Goal: Task Accomplishment & Management: Manage account settings

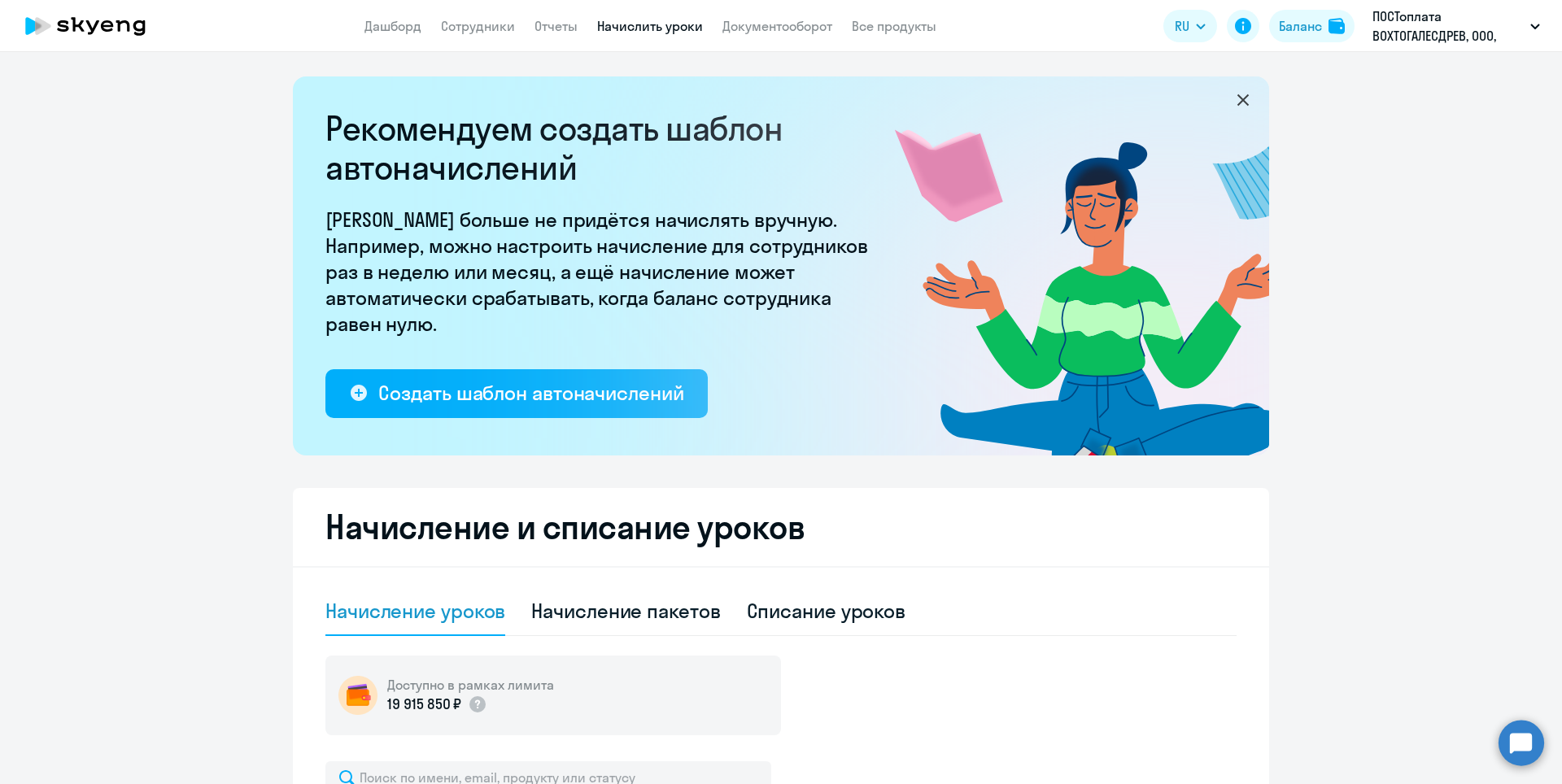
select select "10"
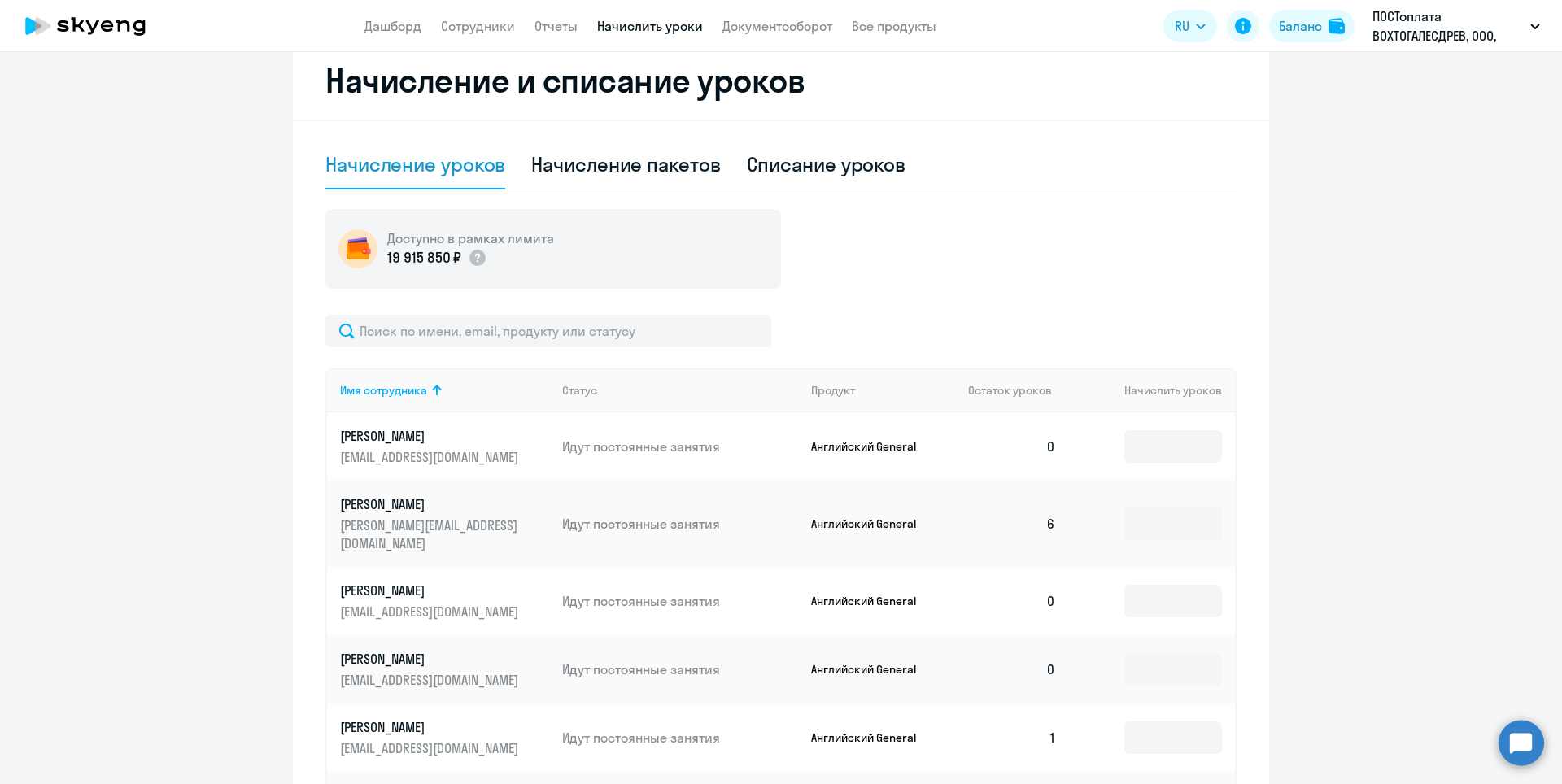
scroll to position [651, 0]
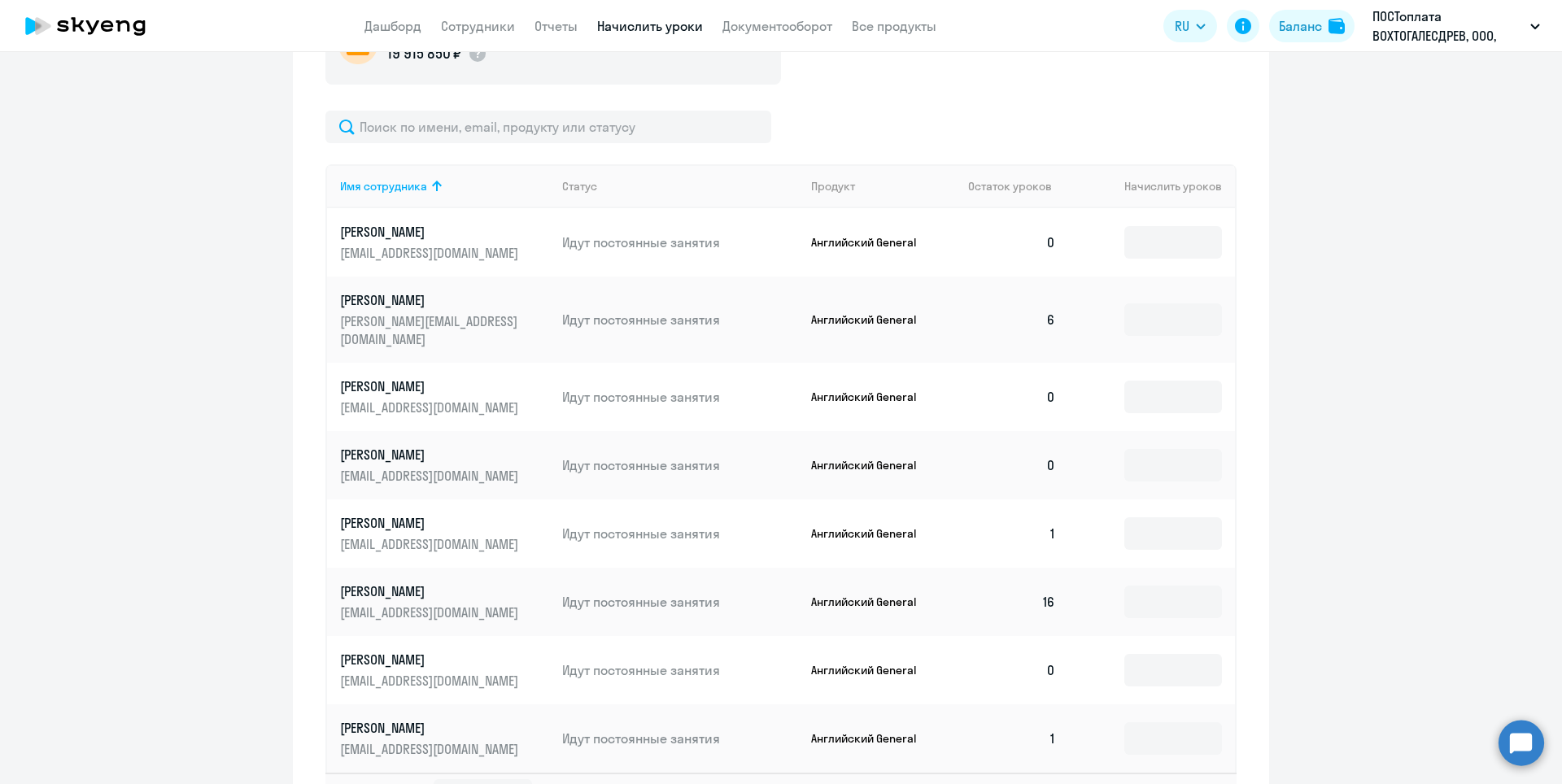
click at [1048, 378] on td "0" at bounding box center [1012, 396] width 114 height 68
click at [1164, 380] on input at bounding box center [1173, 396] width 98 height 32
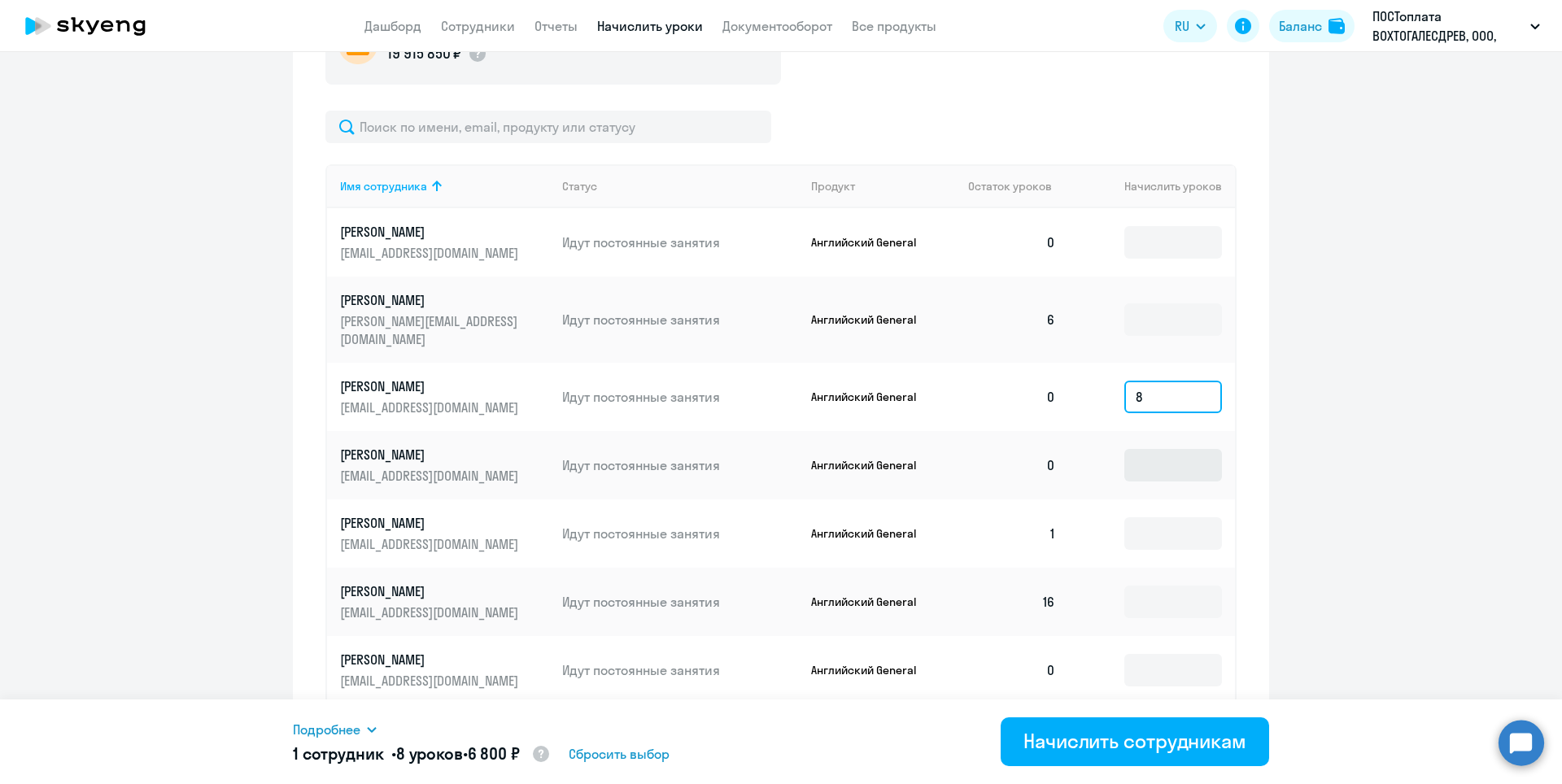
type input "8"
click at [1183, 449] on input at bounding box center [1173, 465] width 98 height 32
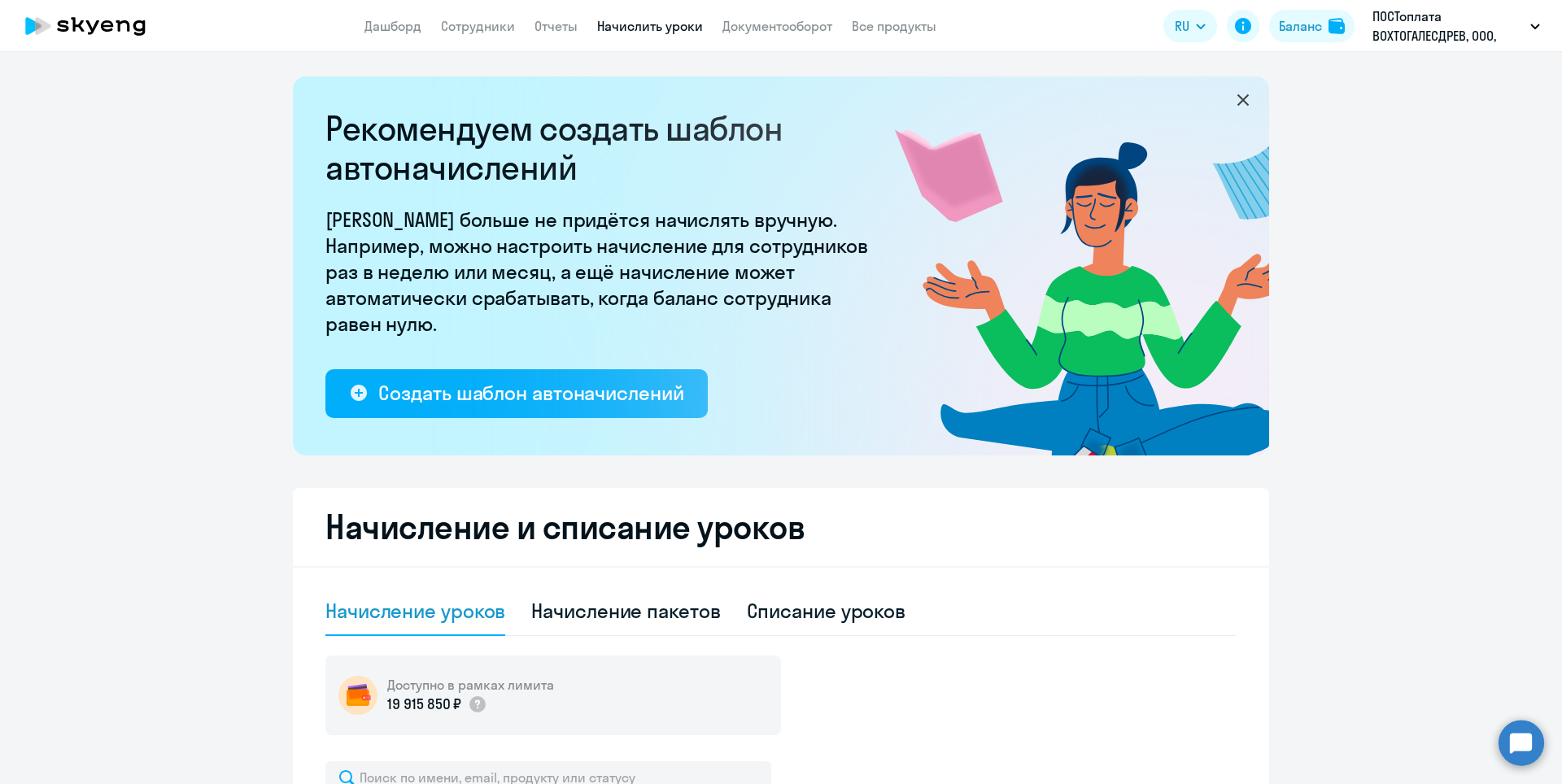
select select "10"
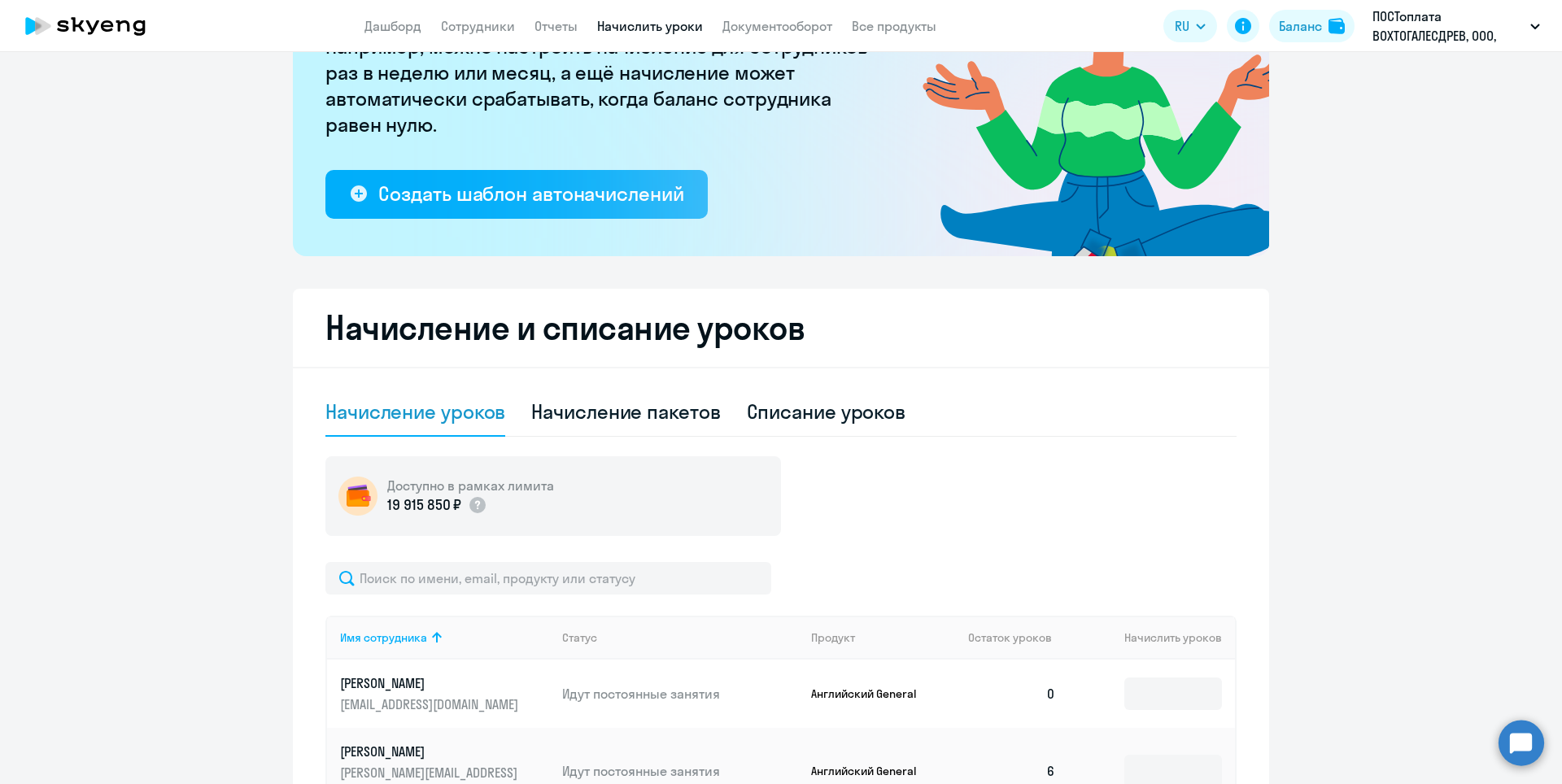
scroll to position [325, 0]
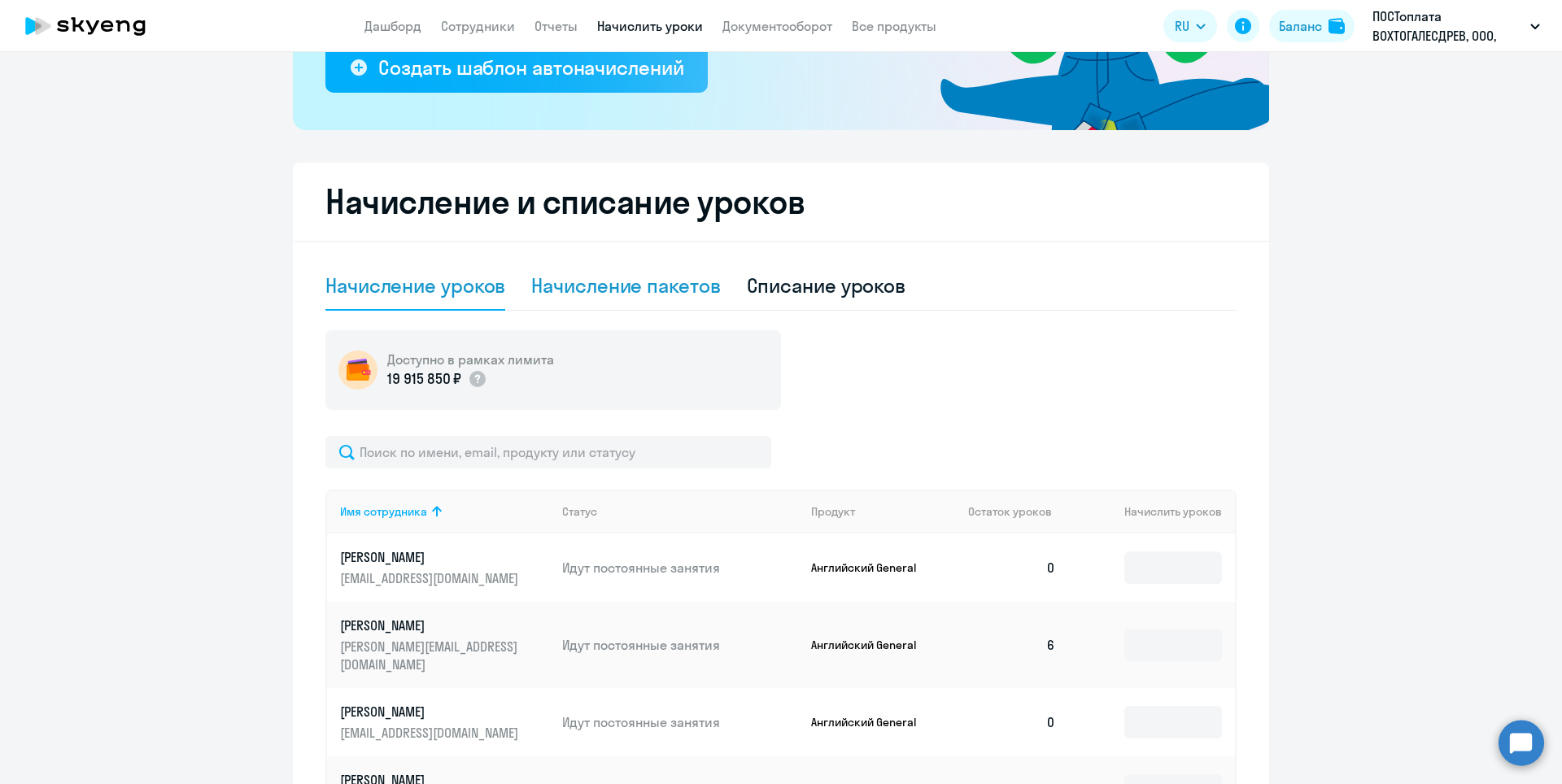
click at [636, 282] on div "Начисление пакетов" at bounding box center [626, 285] width 189 height 26
select select "10"
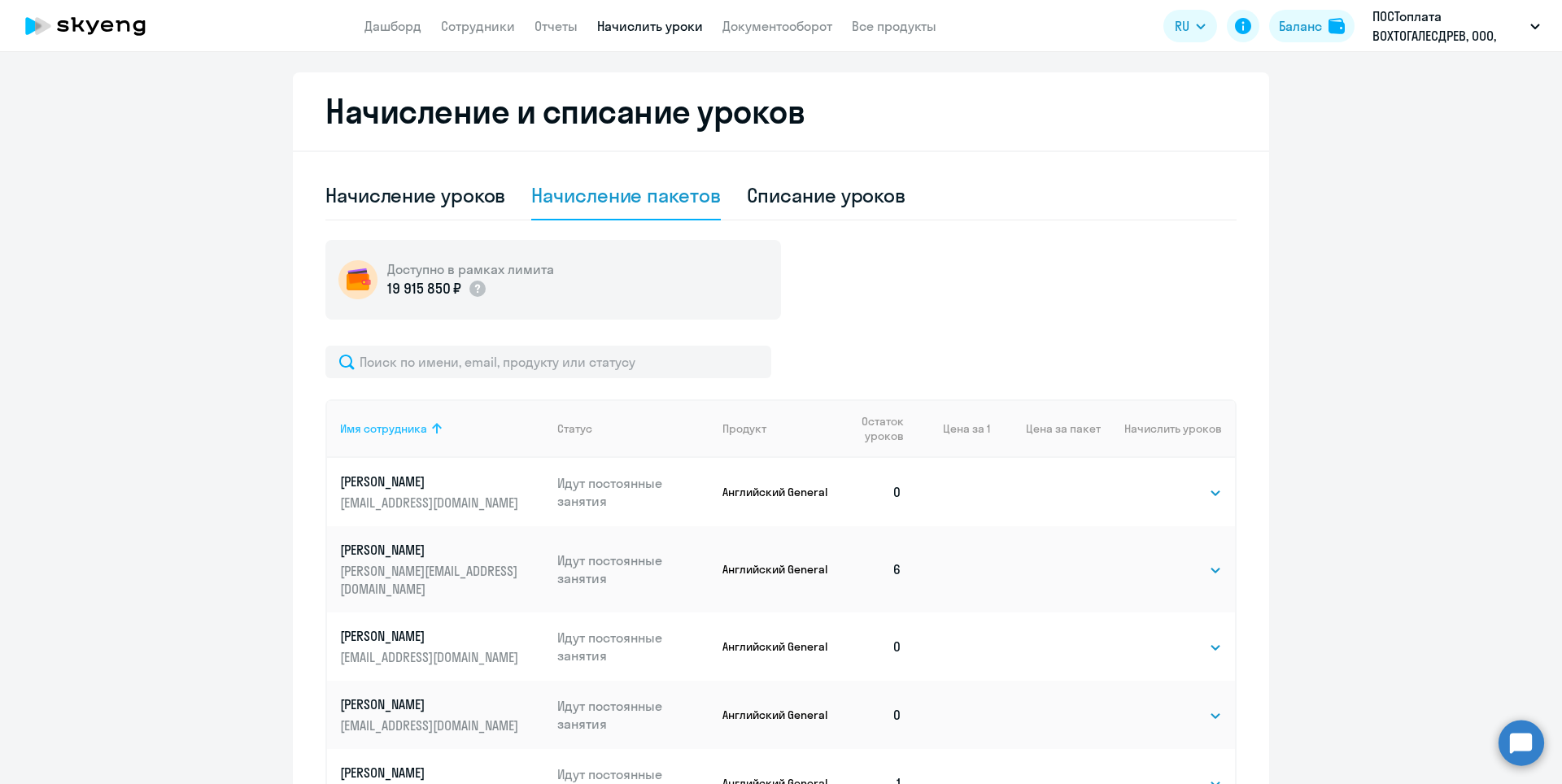
scroll to position [406, 0]
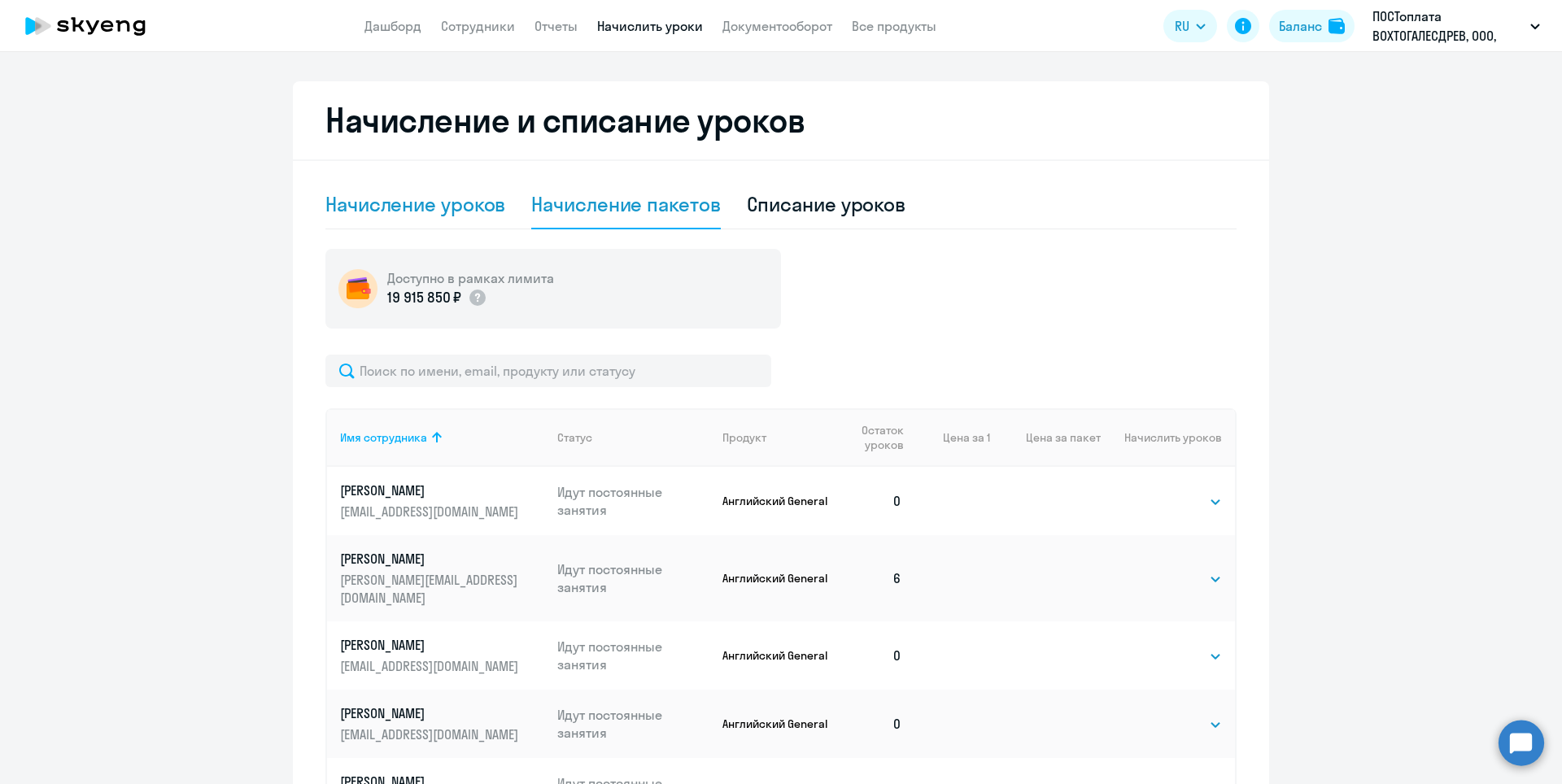
click at [381, 209] on div "Начисление уроков" at bounding box center [415, 204] width 180 height 26
select select "10"
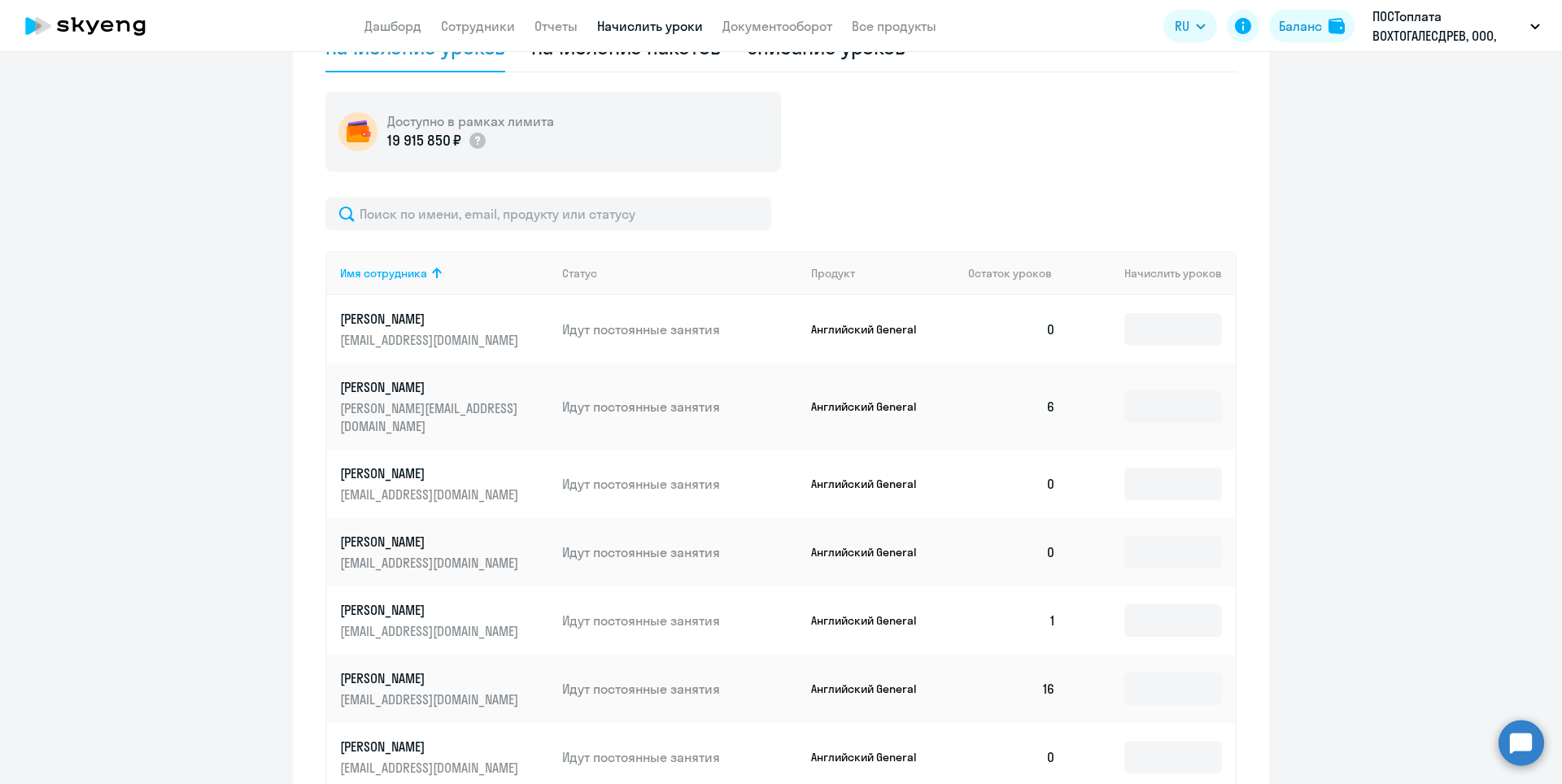
scroll to position [569, 0]
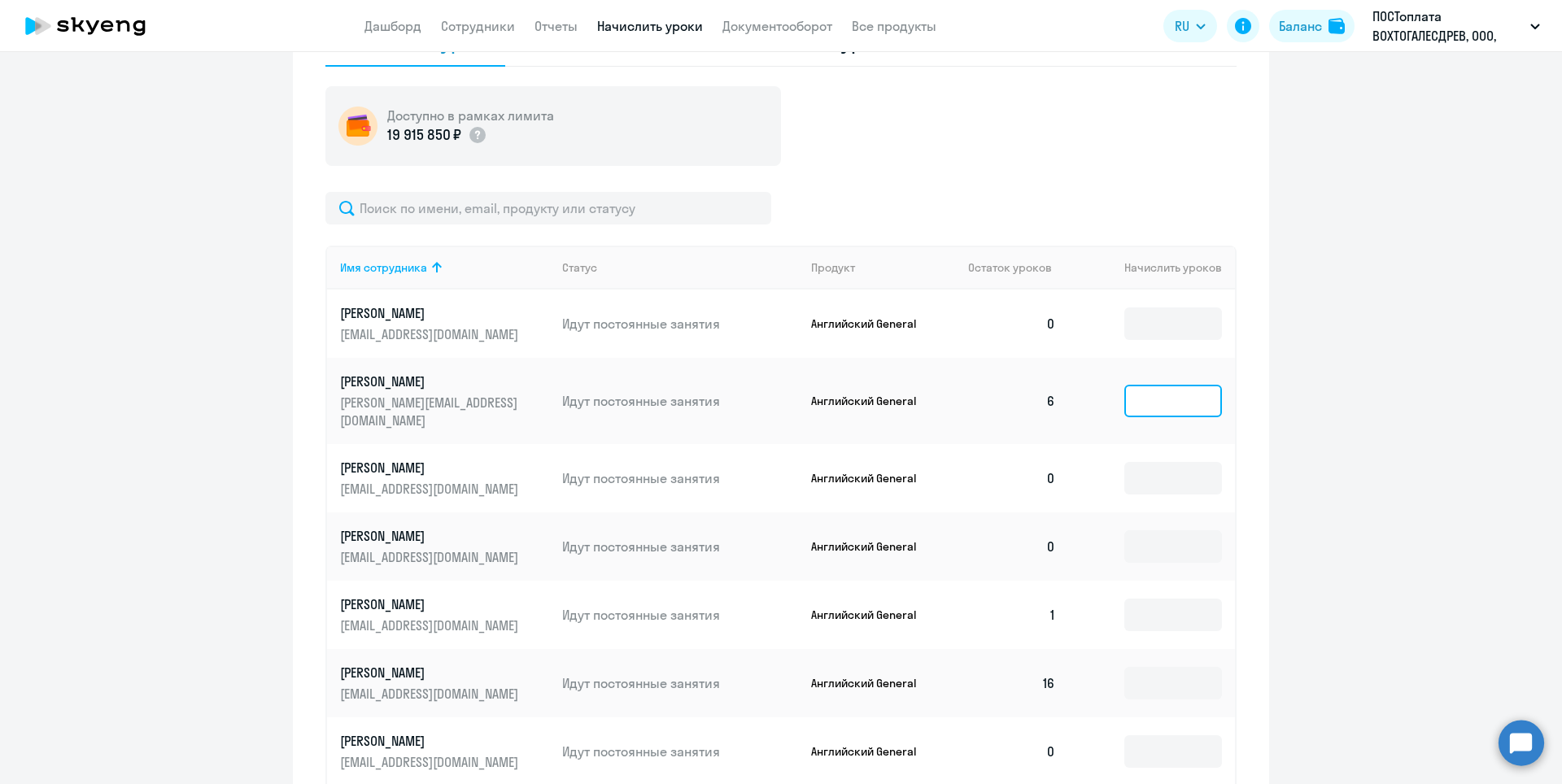
click at [1188, 396] on input at bounding box center [1173, 401] width 98 height 32
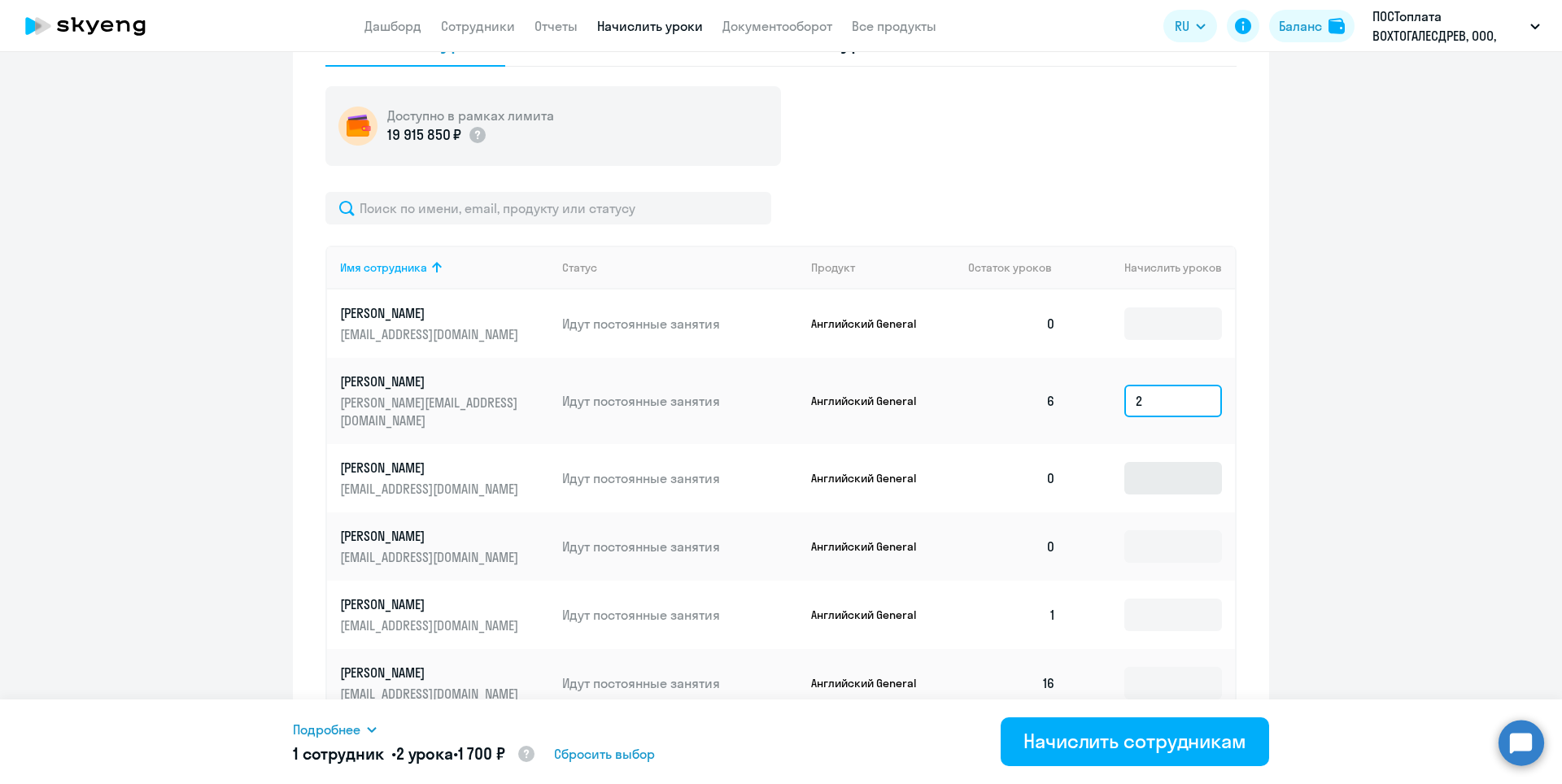
type input "2"
click at [1193, 468] on input at bounding box center [1173, 478] width 98 height 32
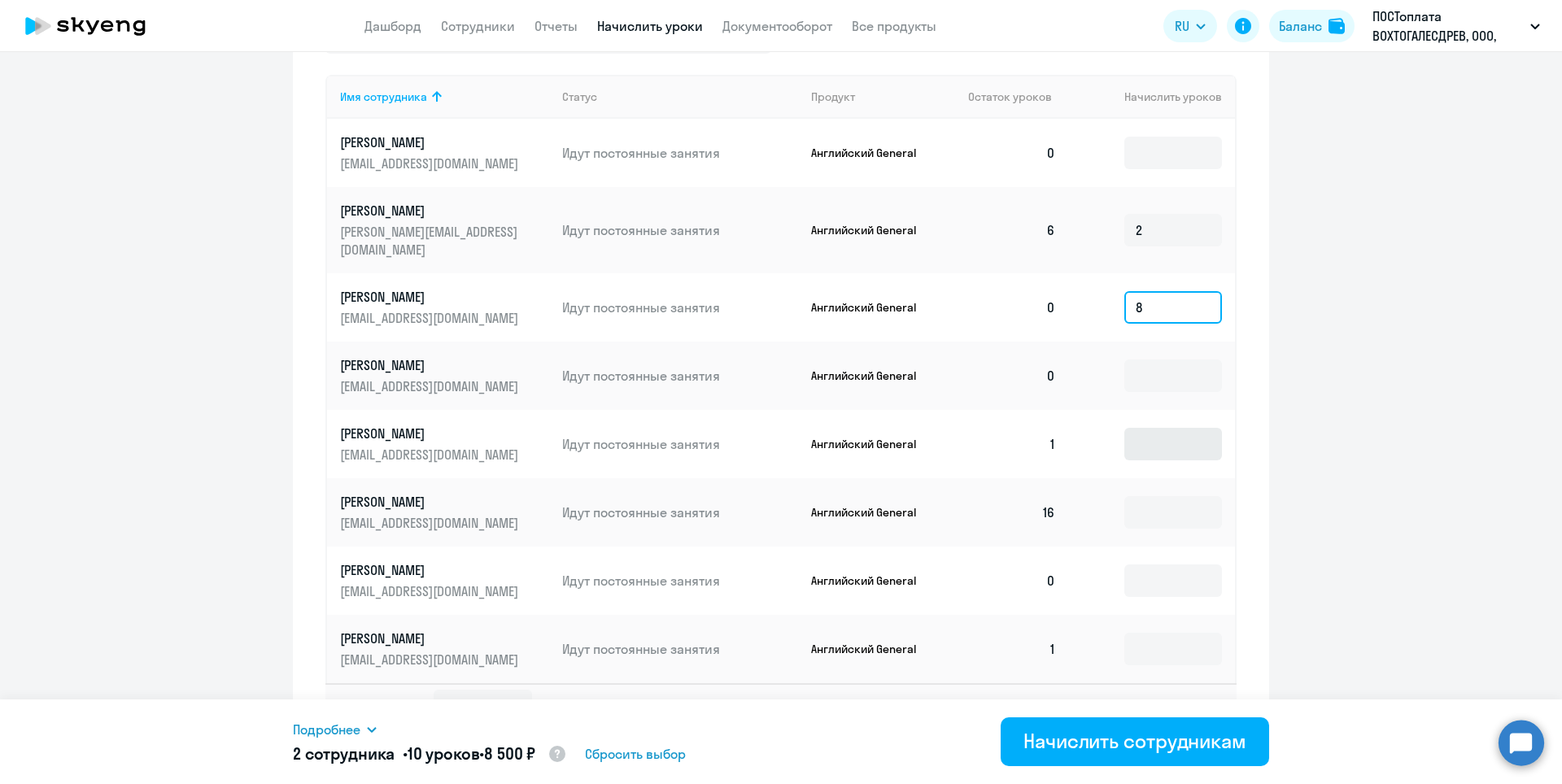
scroll to position [758, 0]
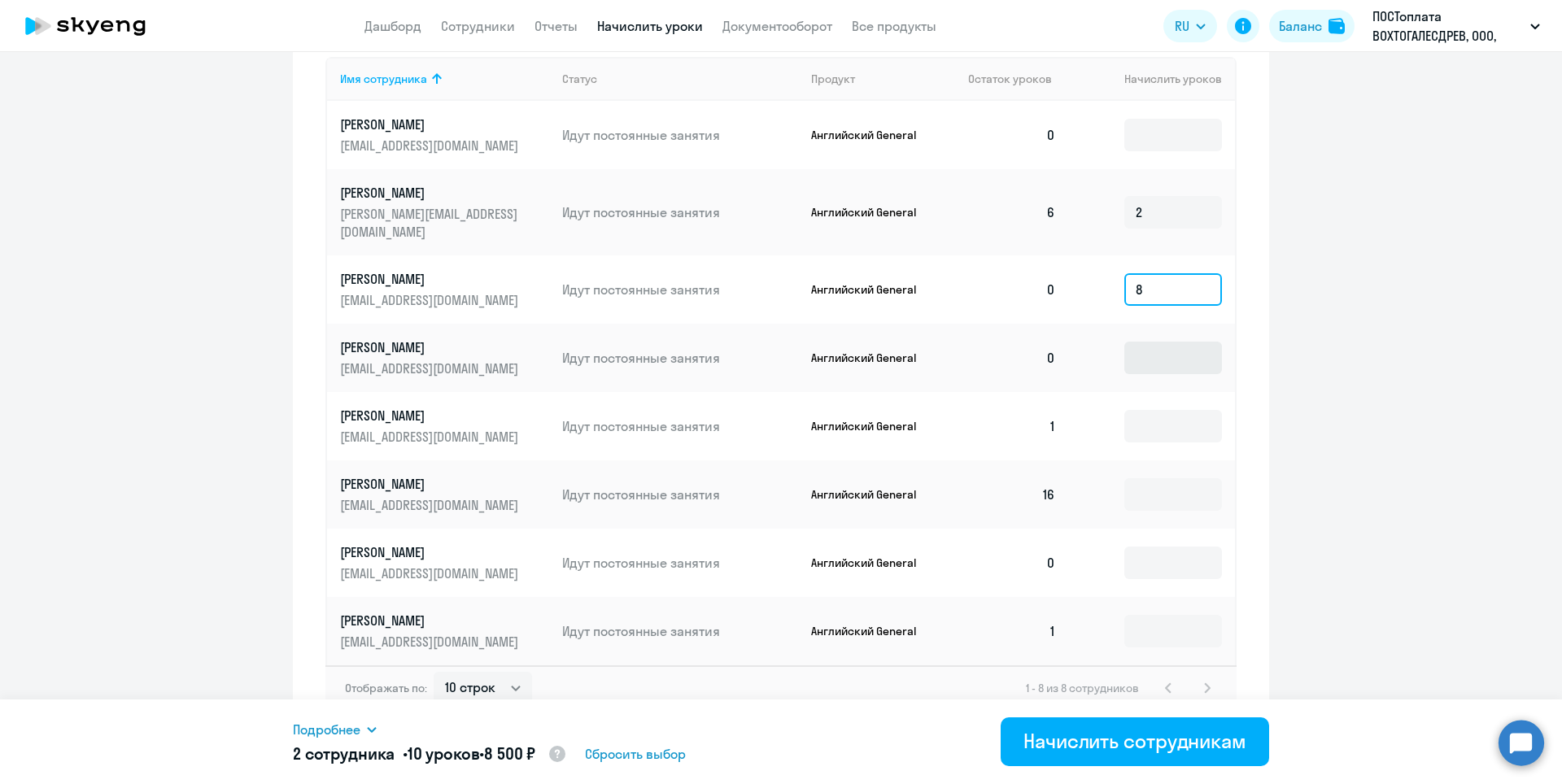
type input "8"
click at [1174, 345] on input at bounding box center [1173, 358] width 98 height 32
type input "8"
click at [1181, 421] on input at bounding box center [1173, 426] width 98 height 32
type input "7"
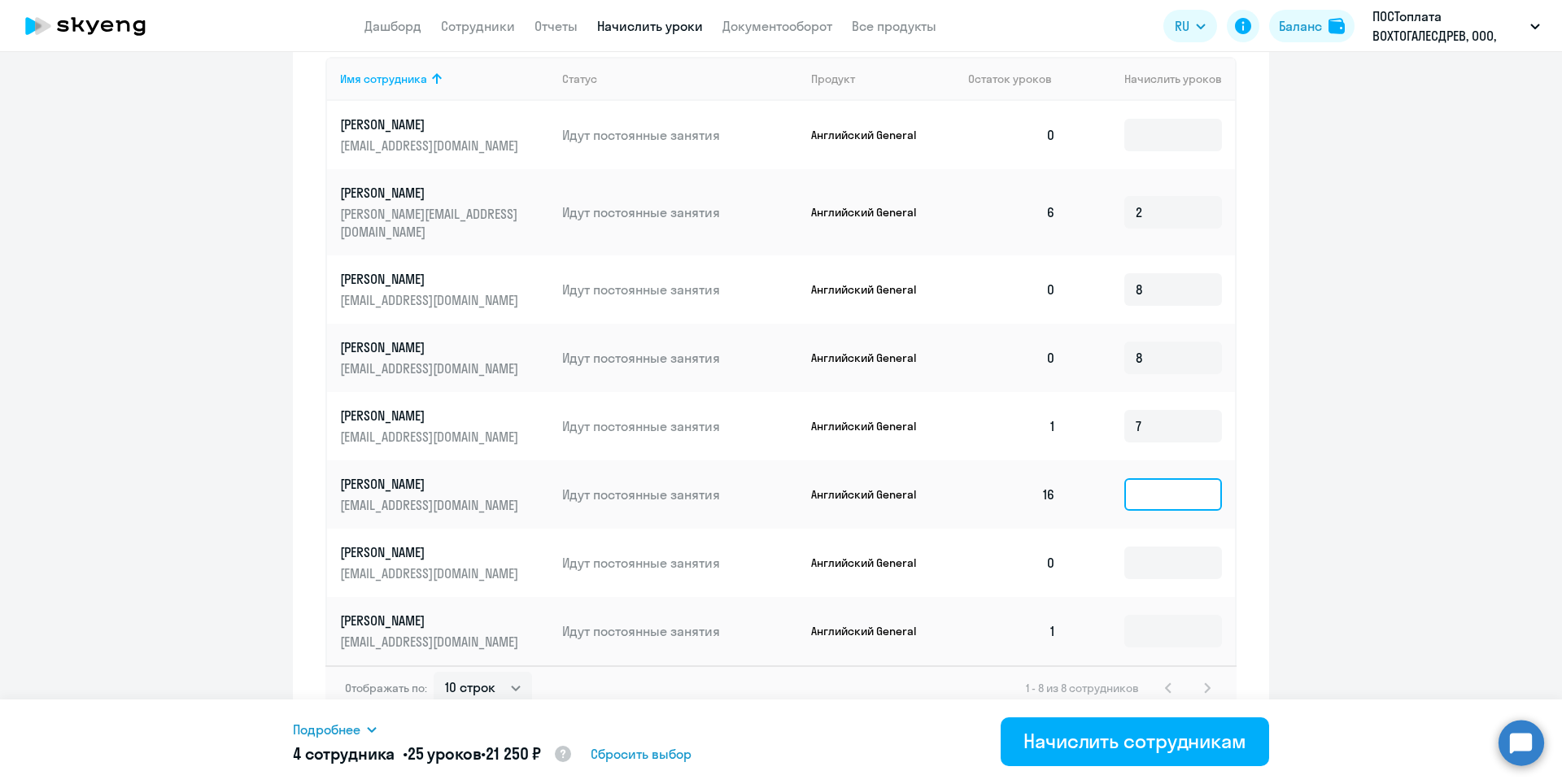
click at [1163, 478] on input at bounding box center [1173, 494] width 98 height 32
click at [1172, 547] on input at bounding box center [1173, 563] width 98 height 32
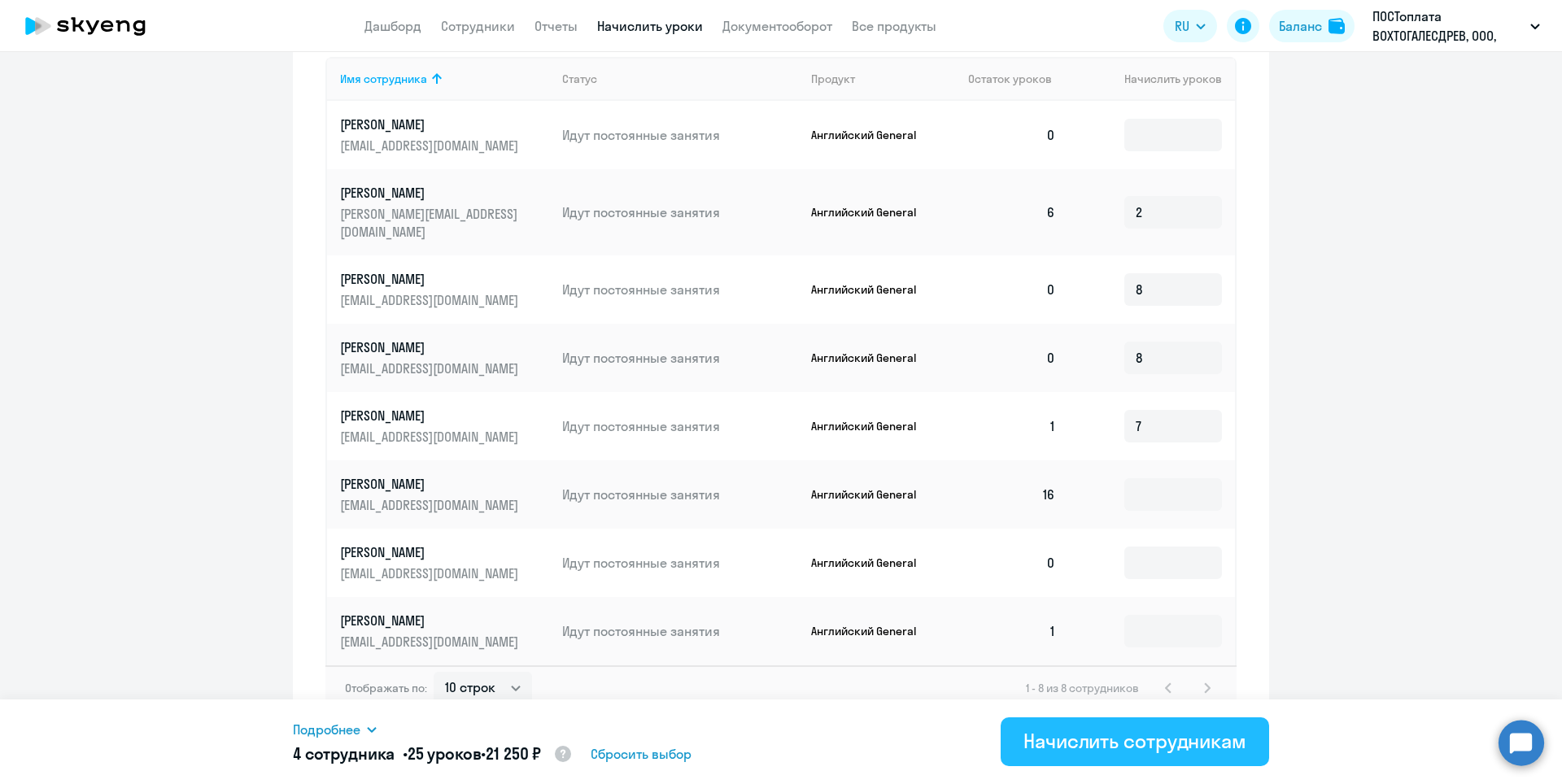
click at [1128, 735] on div "Начислить сотрудникам" at bounding box center [1135, 741] width 223 height 26
